Goal: Transaction & Acquisition: Purchase product/service

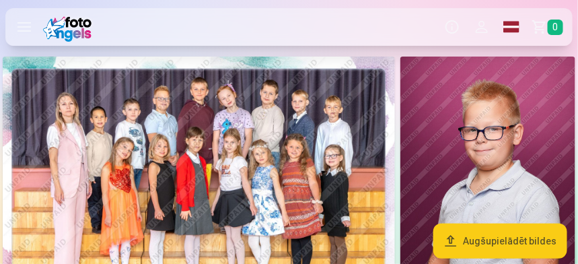
click at [343, 154] on img at bounding box center [199, 188] width 392 height 262
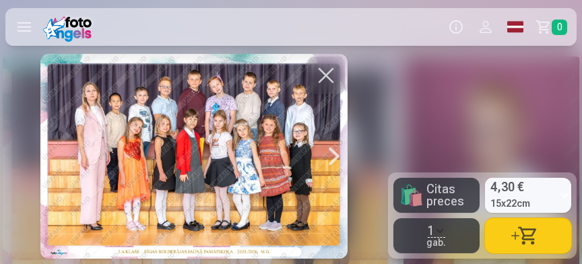
click at [291, 145] on div at bounding box center [193, 156] width 307 height 205
click at [331, 70] on button "button" at bounding box center [326, 76] width 38 height 38
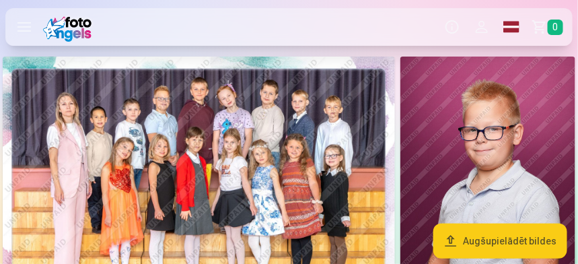
click at [485, 125] on img at bounding box center [488, 188] width 175 height 262
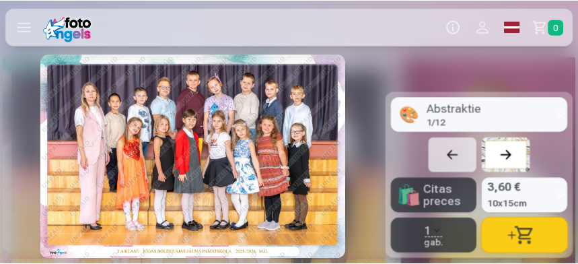
scroll to position [0, 388]
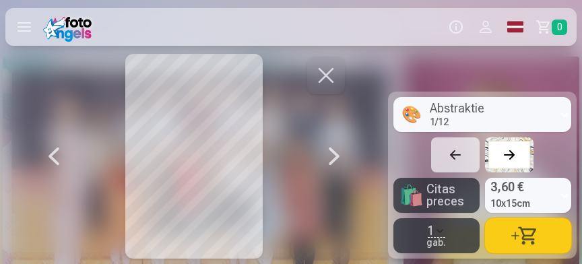
click at [326, 74] on button "button" at bounding box center [326, 76] width 38 height 38
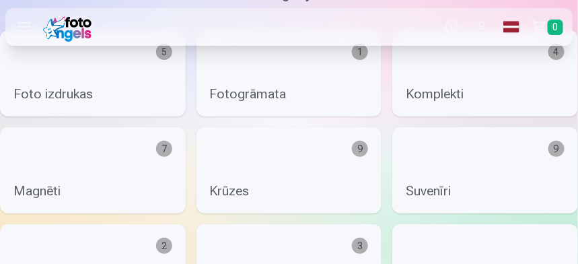
scroll to position [2240, 0]
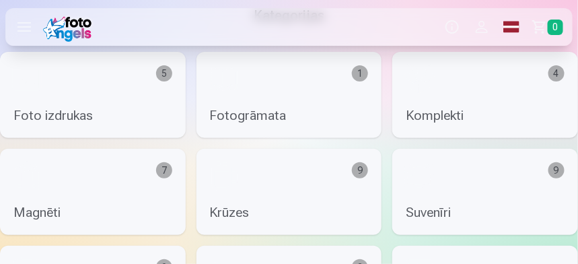
click at [42, 213] on link "Magnēti 7" at bounding box center [93, 192] width 186 height 86
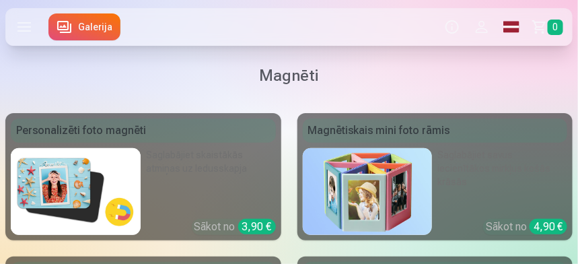
click at [63, 195] on img at bounding box center [76, 191] width 130 height 87
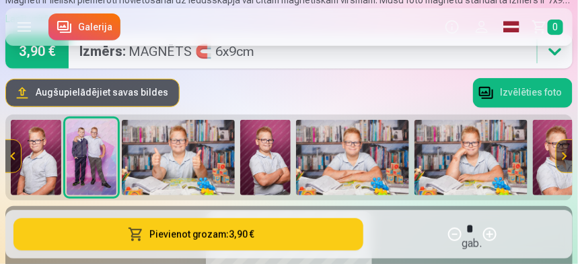
scroll to position [108, 0]
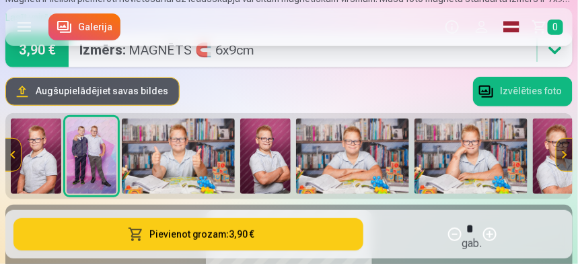
click at [565, 151] on button at bounding box center [565, 155] width 16 height 32
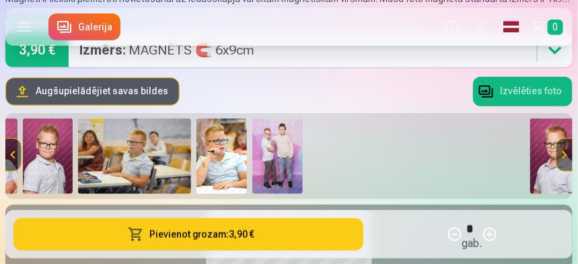
scroll to position [0, 567]
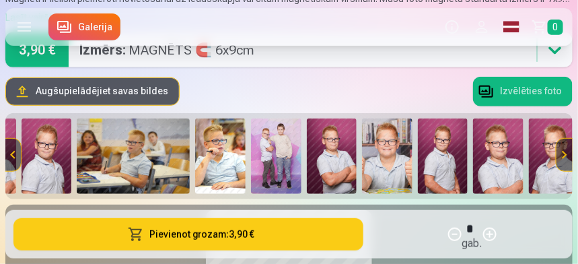
click at [563, 150] on button at bounding box center [565, 155] width 16 height 32
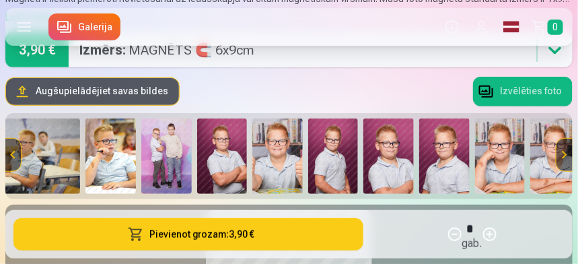
scroll to position [0, 690]
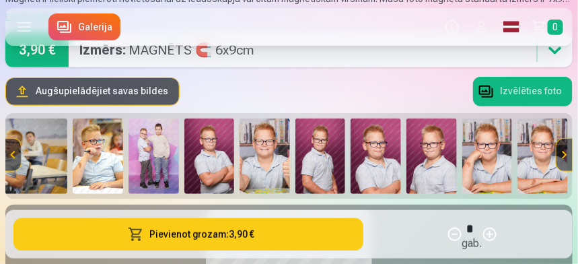
click at [566, 153] on button at bounding box center [565, 155] width 16 height 32
click at [365, 184] on img at bounding box center [376, 155] width 50 height 75
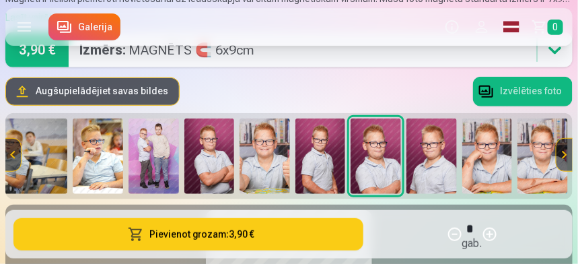
click at [365, 184] on img at bounding box center [376, 155] width 50 height 75
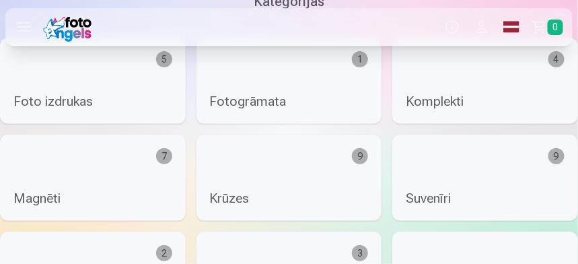
scroll to position [2256, 0]
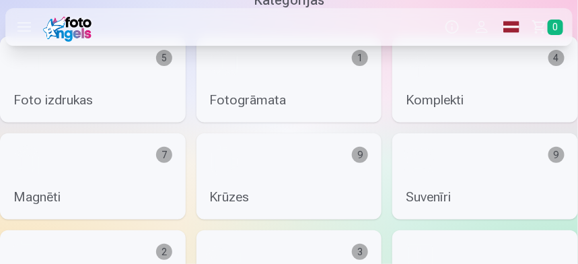
click at [48, 99] on link "Foto izdrukas 5" at bounding box center [93, 79] width 186 height 86
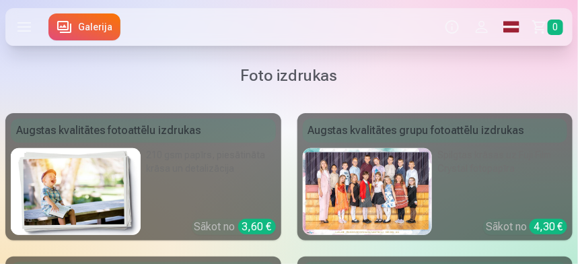
click at [430, 180] on div at bounding box center [368, 191] width 130 height 87
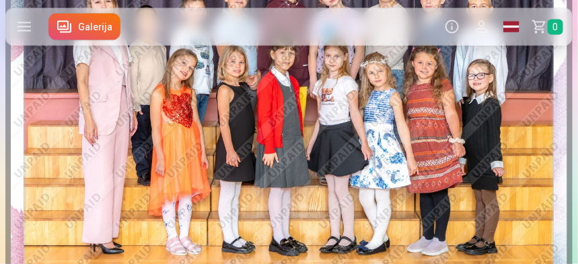
scroll to position [409, 0]
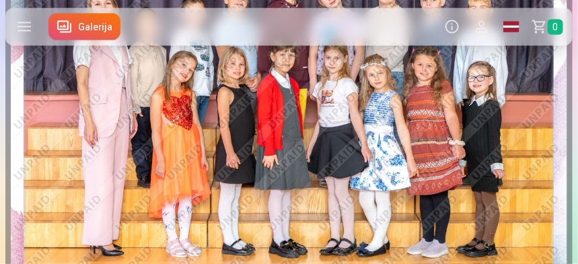
click at [478, 256] on img at bounding box center [289, 123] width 557 height 372
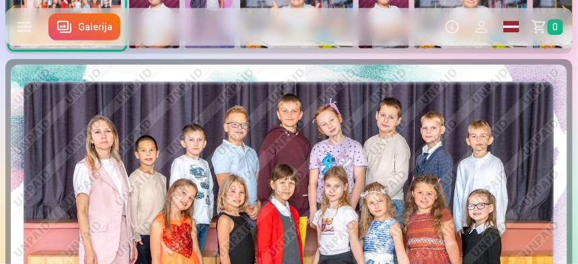
scroll to position [302, 0]
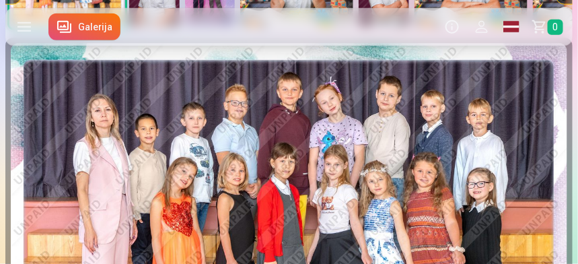
click at [472, 256] on img at bounding box center [289, 229] width 557 height 372
